Goal: Information Seeking & Learning: Learn about a topic

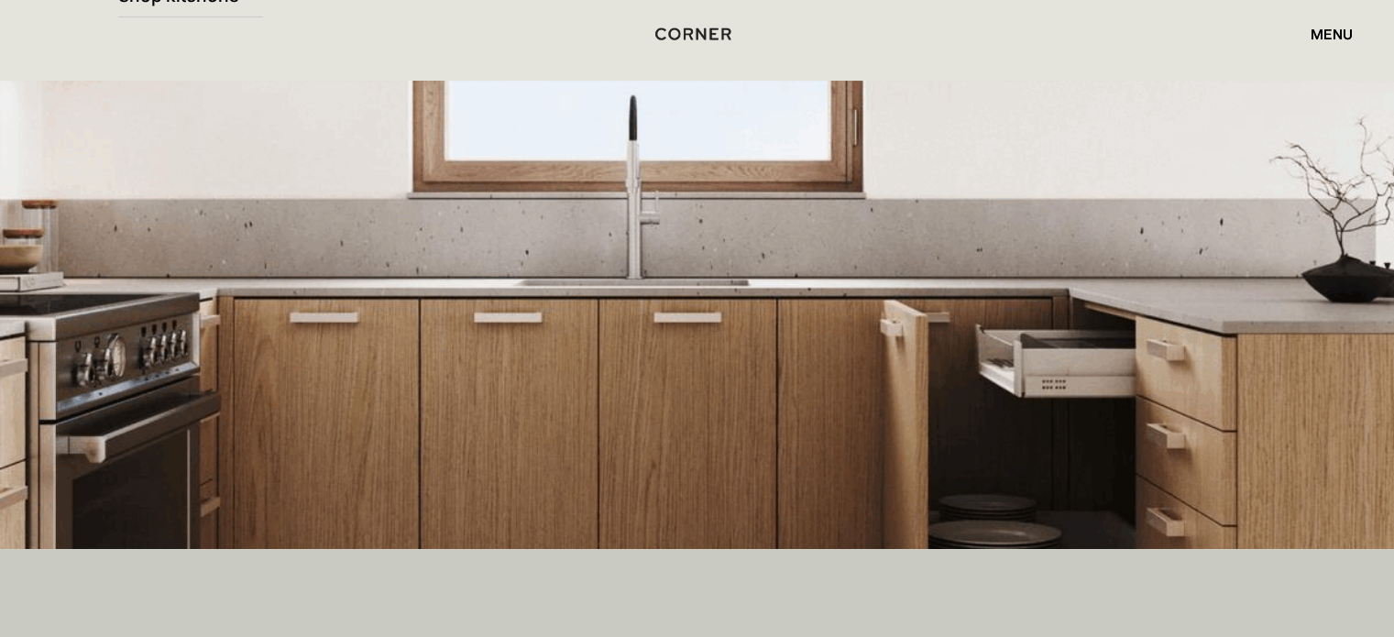
scroll to position [403, 0]
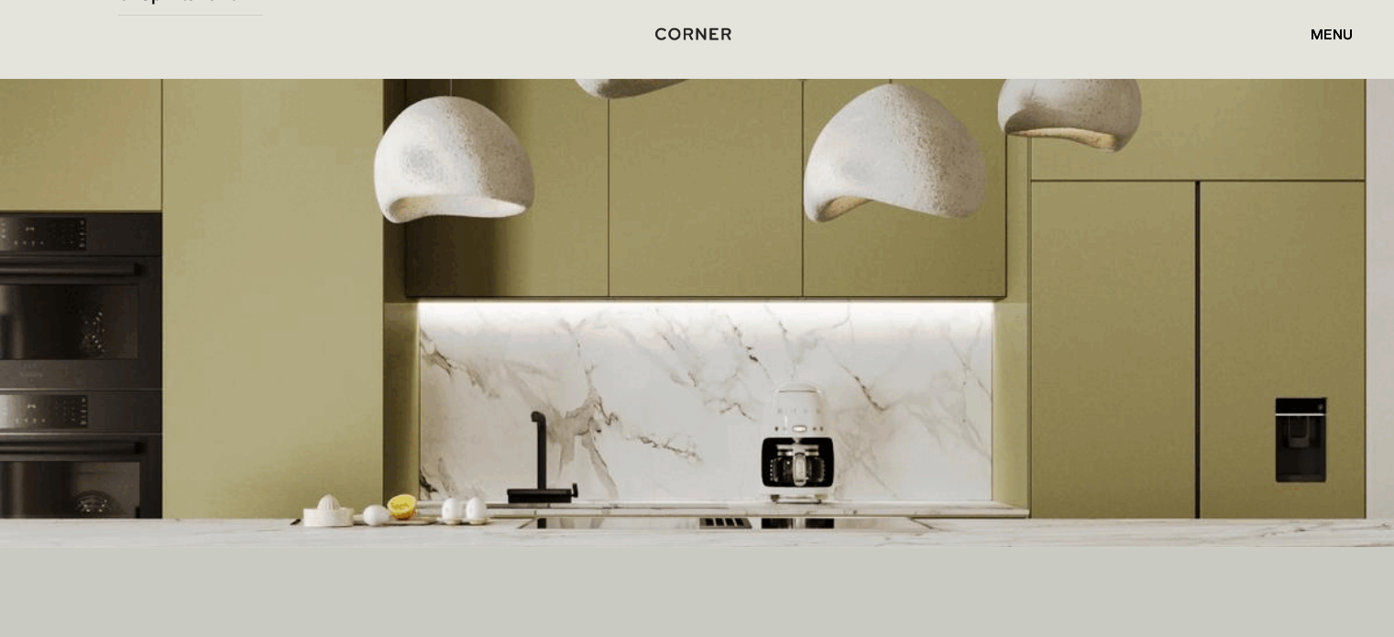
click at [935, 305] on img at bounding box center [697, 313] width 1394 height 468
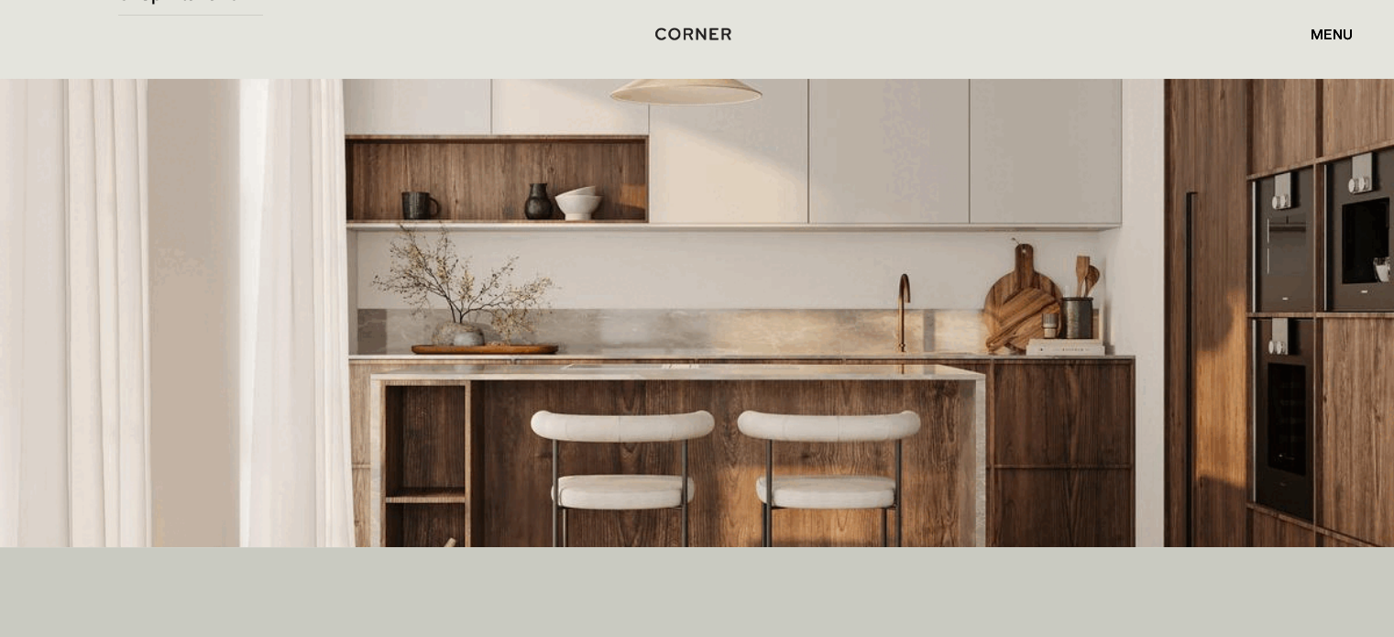
click at [935, 305] on img at bounding box center [697, 313] width 1394 height 468
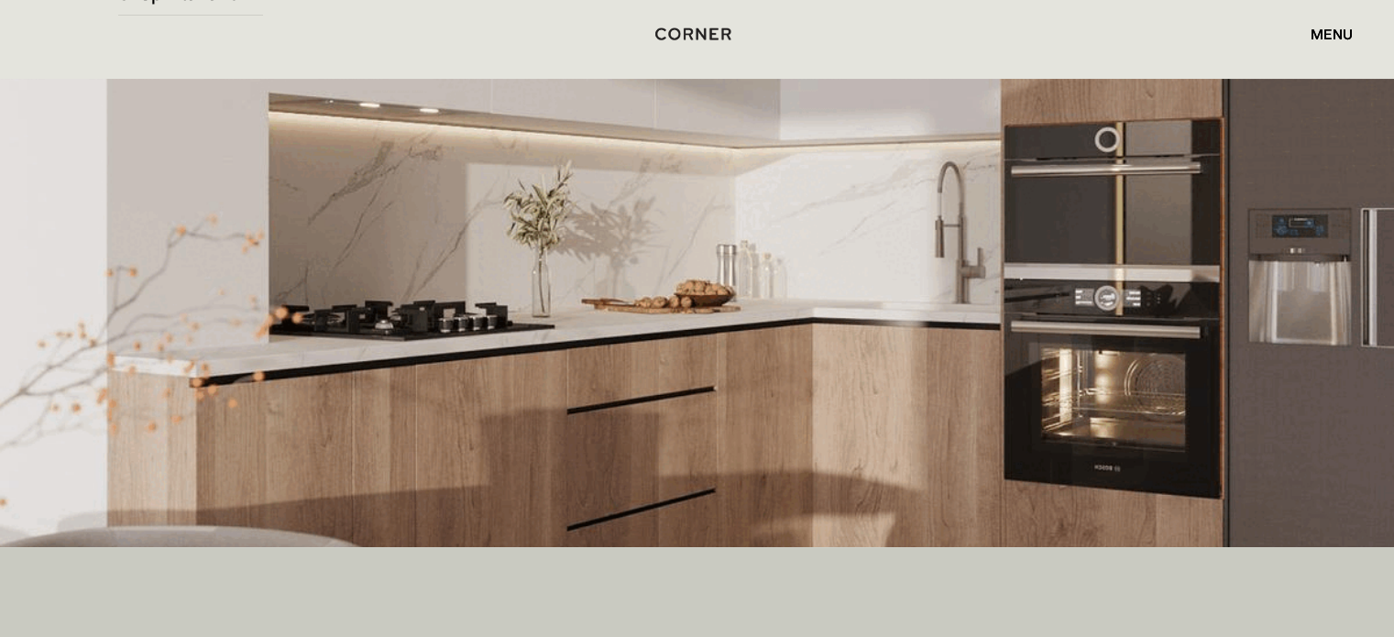
click at [1331, 33] on div "menu" at bounding box center [1332, 34] width 42 height 15
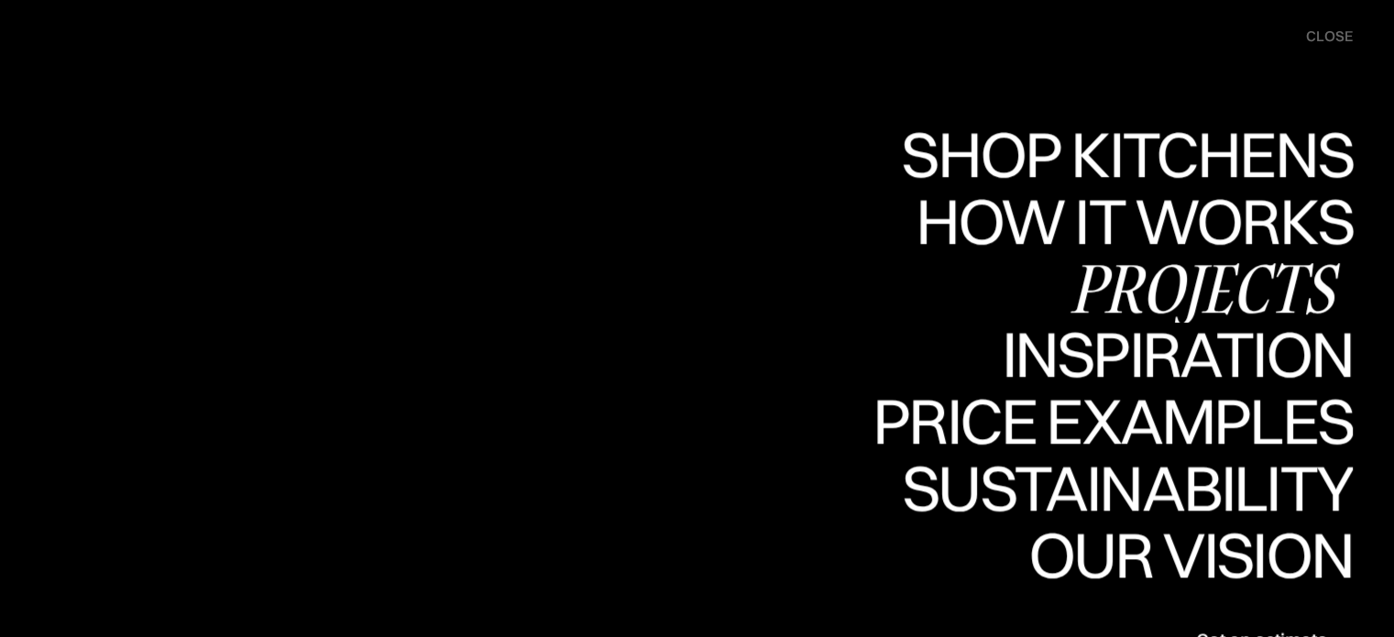
click at [1188, 300] on div "Projects" at bounding box center [1204, 288] width 297 height 64
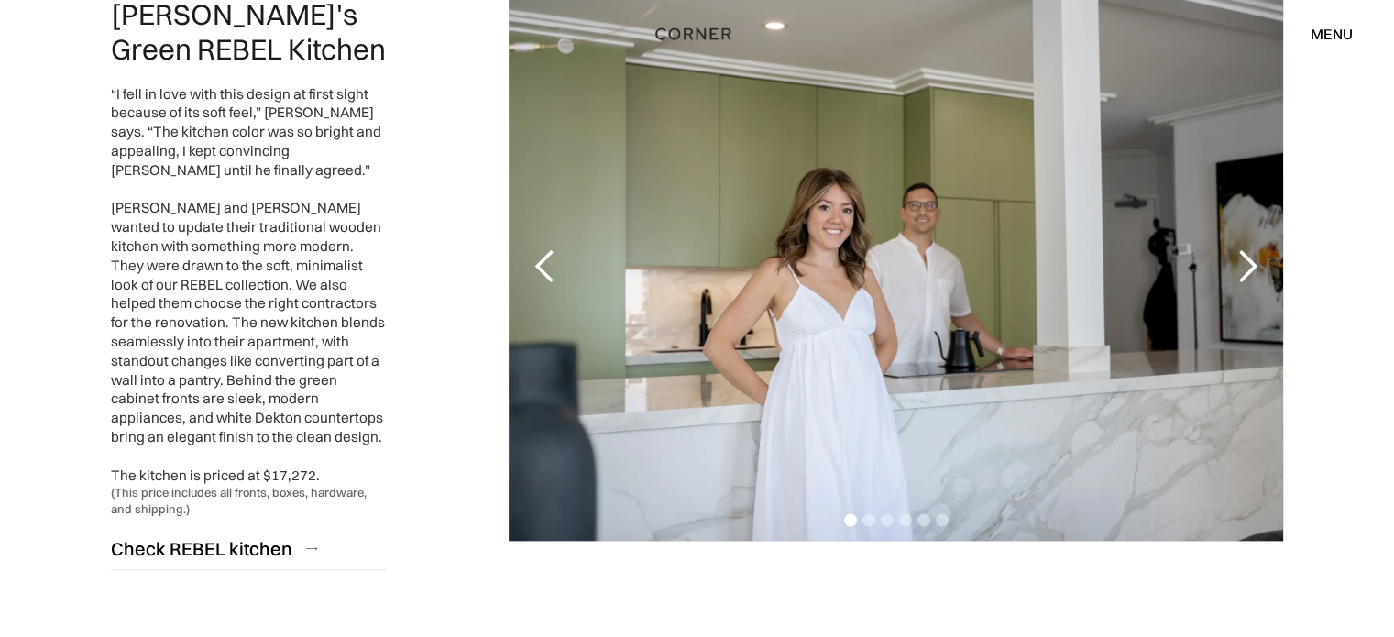
scroll to position [3592, 0]
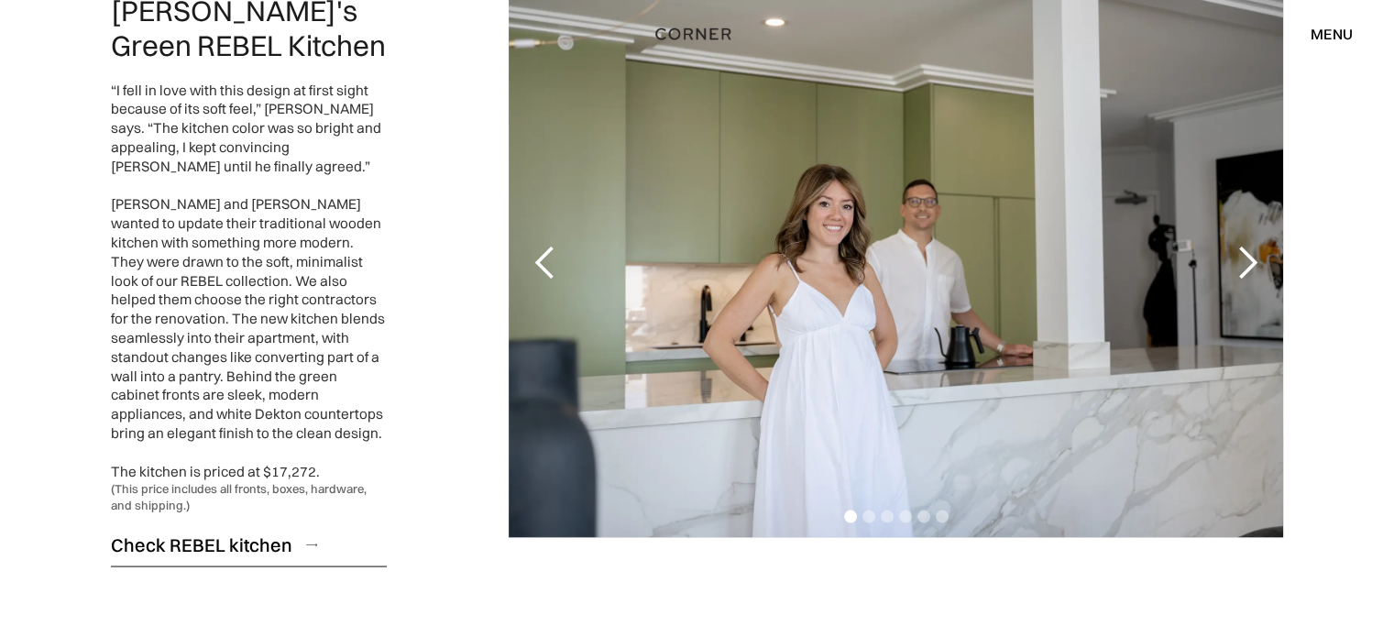
click at [180, 532] on div "Check REBEL kitchen" at bounding box center [201, 544] width 181 height 25
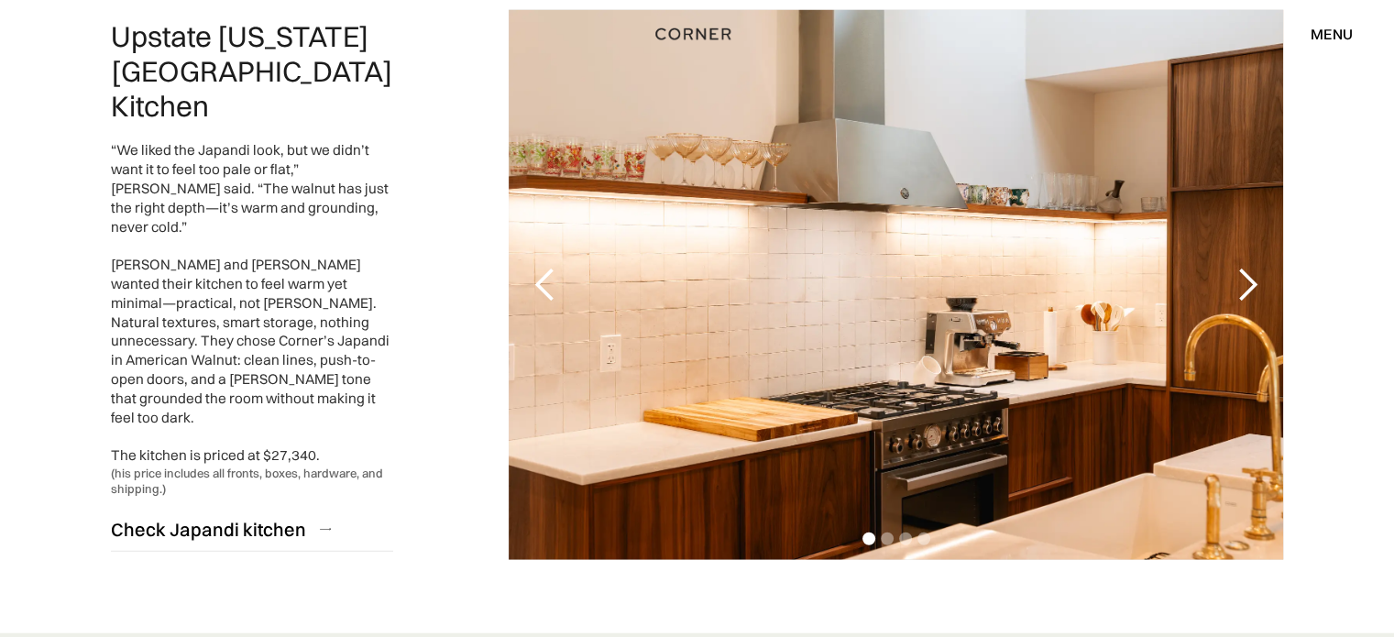
scroll to position [4252, 0]
